Goal: Transaction & Acquisition: Subscribe to service/newsletter

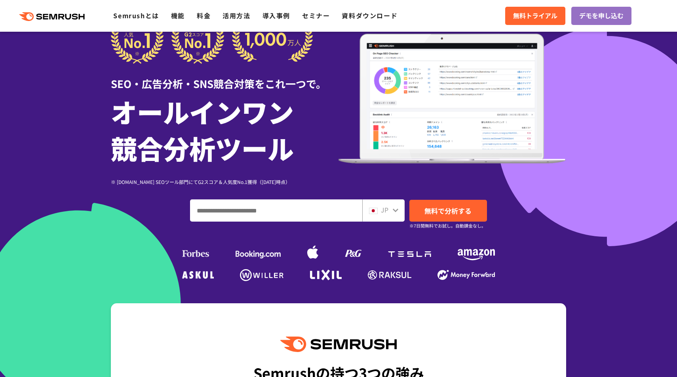
scroll to position [40, 0]
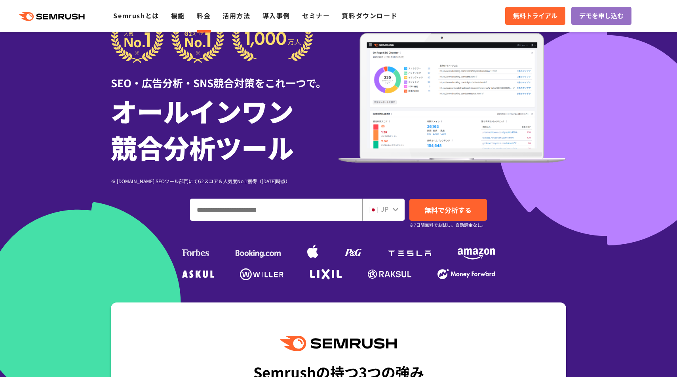
click at [205, 14] on link "料金" at bounding box center [204, 16] width 14 height 10
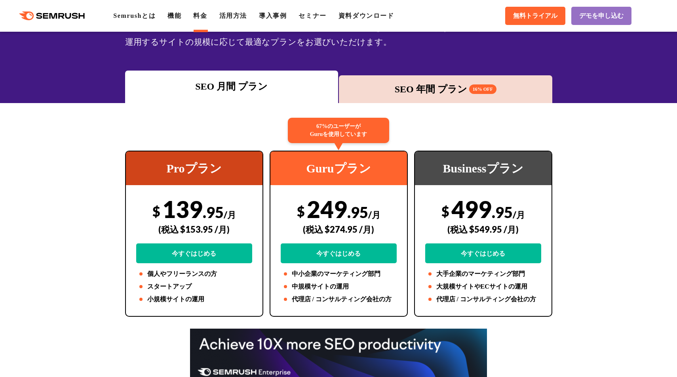
scroll to position [78, 0]
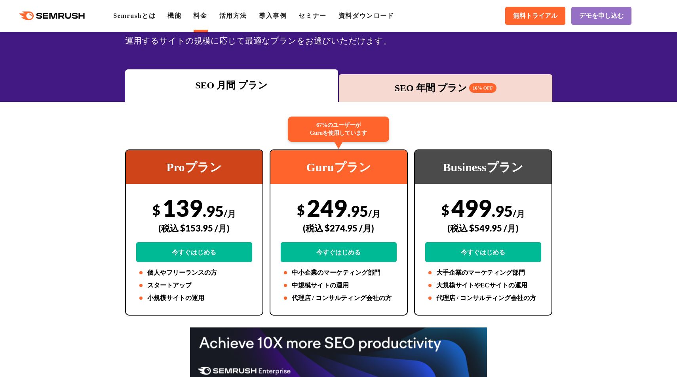
click at [449, 85] on div "SEO 年間 プラン 16% OFF" at bounding box center [446, 88] width 206 height 14
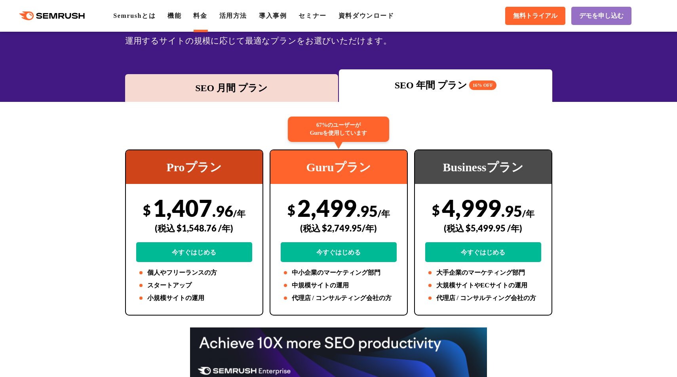
click at [236, 86] on div "SEO 月間 プラン" at bounding box center [232, 88] width 206 height 14
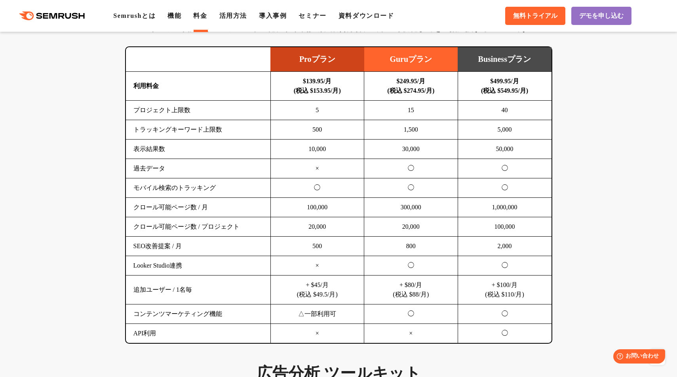
scroll to position [512, 0]
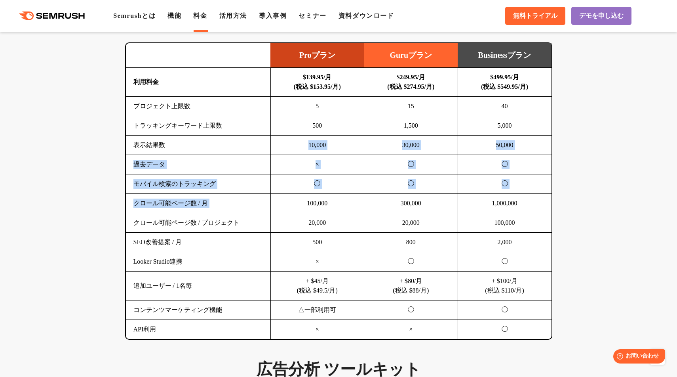
drag, startPoint x: 306, startPoint y: 143, endPoint x: 323, endPoint y: 193, distance: 52.9
click at [324, 193] on tbody "利用料金 $139.95/月 (税込 $153.95/月) $249.95/月 (税込 $274.95/月) $499.95/月 (税込 $549.95/月)…" at bounding box center [339, 203] width 426 height 271
click at [333, 188] on td "◯" at bounding box center [317, 183] width 94 height 19
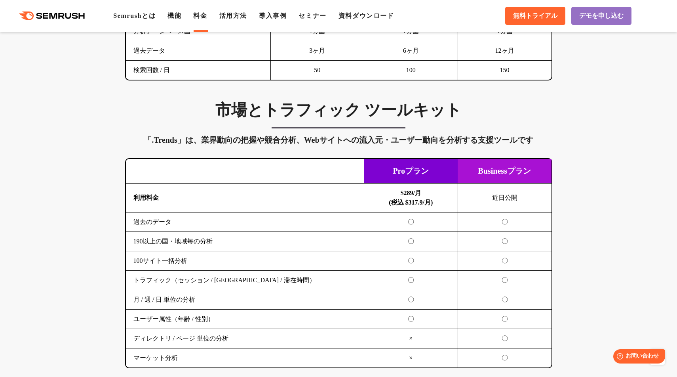
scroll to position [1257, 0]
